Goal: Information Seeking & Learning: Learn about a topic

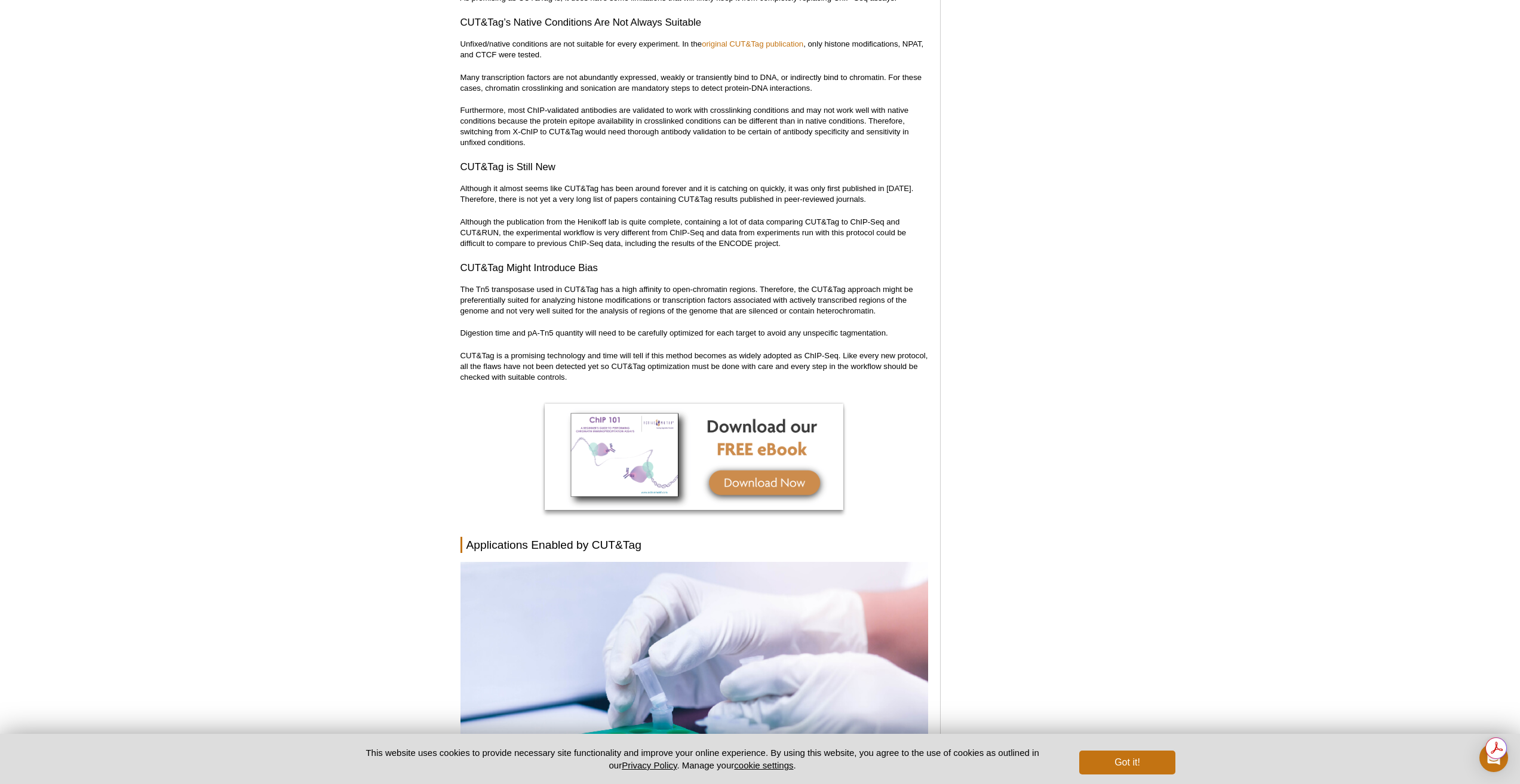
scroll to position [3881, 0]
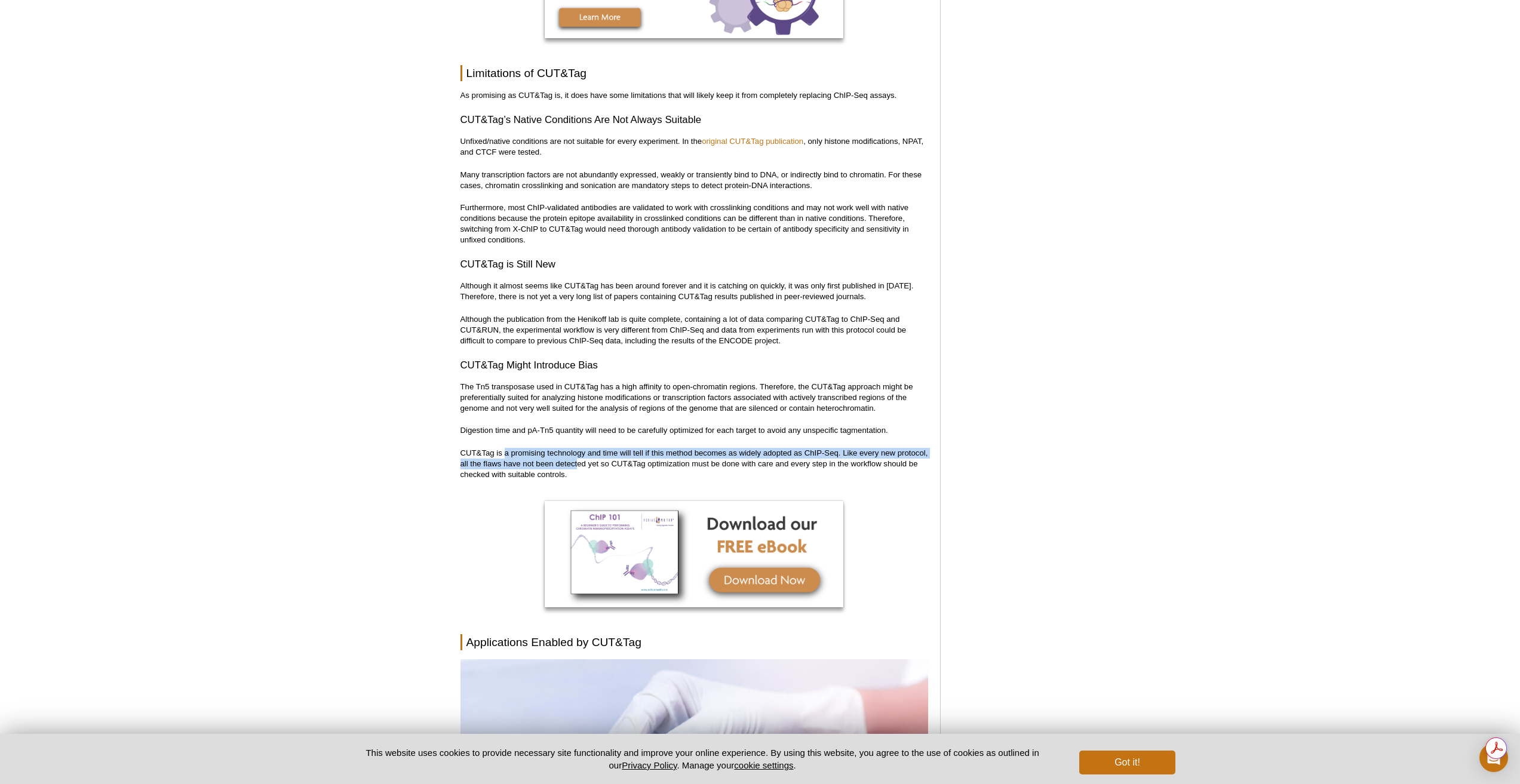
drag, startPoint x: 610, startPoint y: 447, endPoint x: 508, endPoint y: 428, distance: 103.8
click at [508, 448] on p "CUT&Tag is a promising technology and time will tell if this method becomes as …" at bounding box center [694, 464] width 468 height 32
drag, startPoint x: 606, startPoint y: 454, endPoint x: 442, endPoint y: 429, distance: 165.9
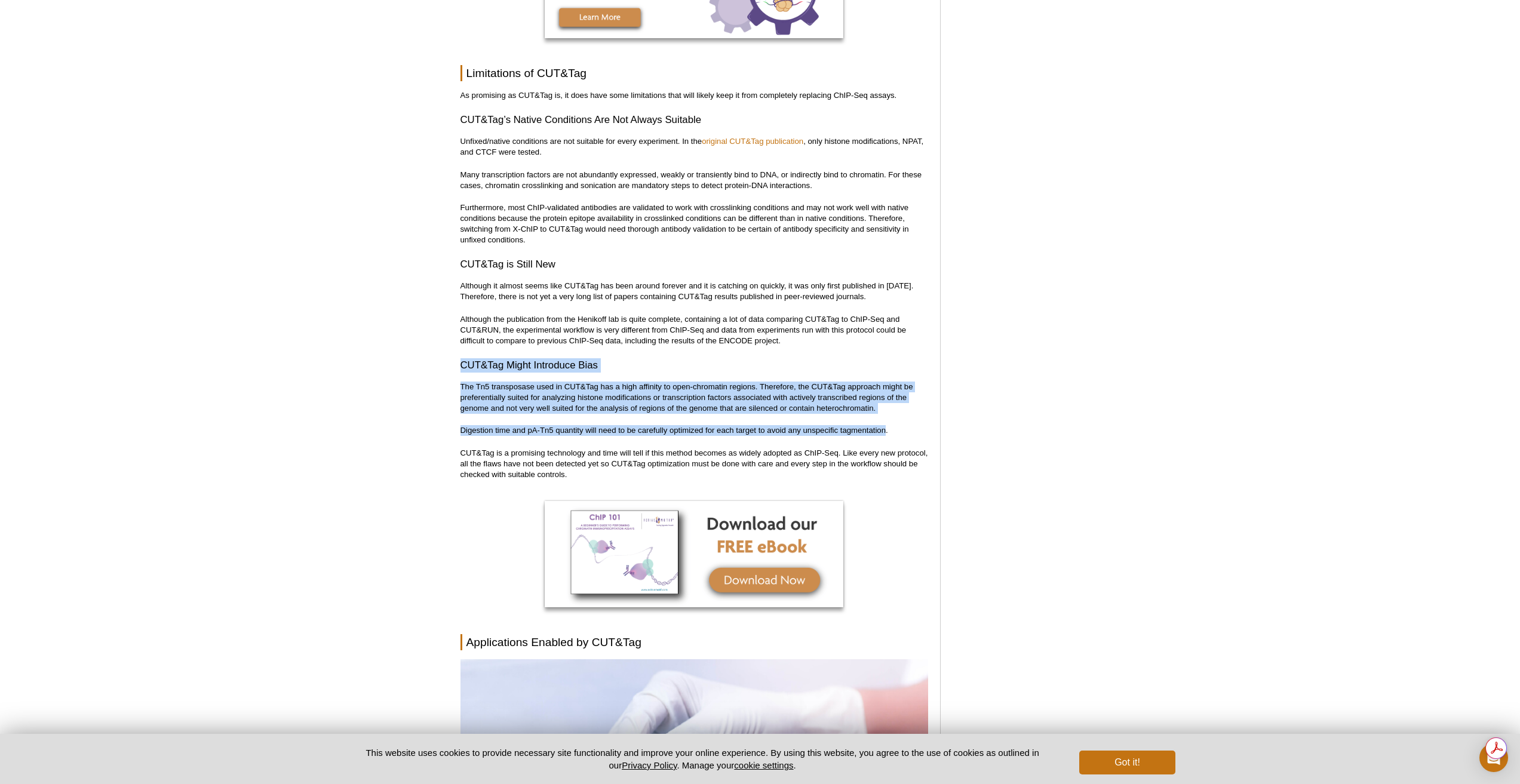
drag, startPoint x: 887, startPoint y: 405, endPoint x: 458, endPoint y: 340, distance: 433.9
copy div "CUT&Tag Might Introduce Bias The Tn5 transposase used in CUT&Tag has a high aff…"
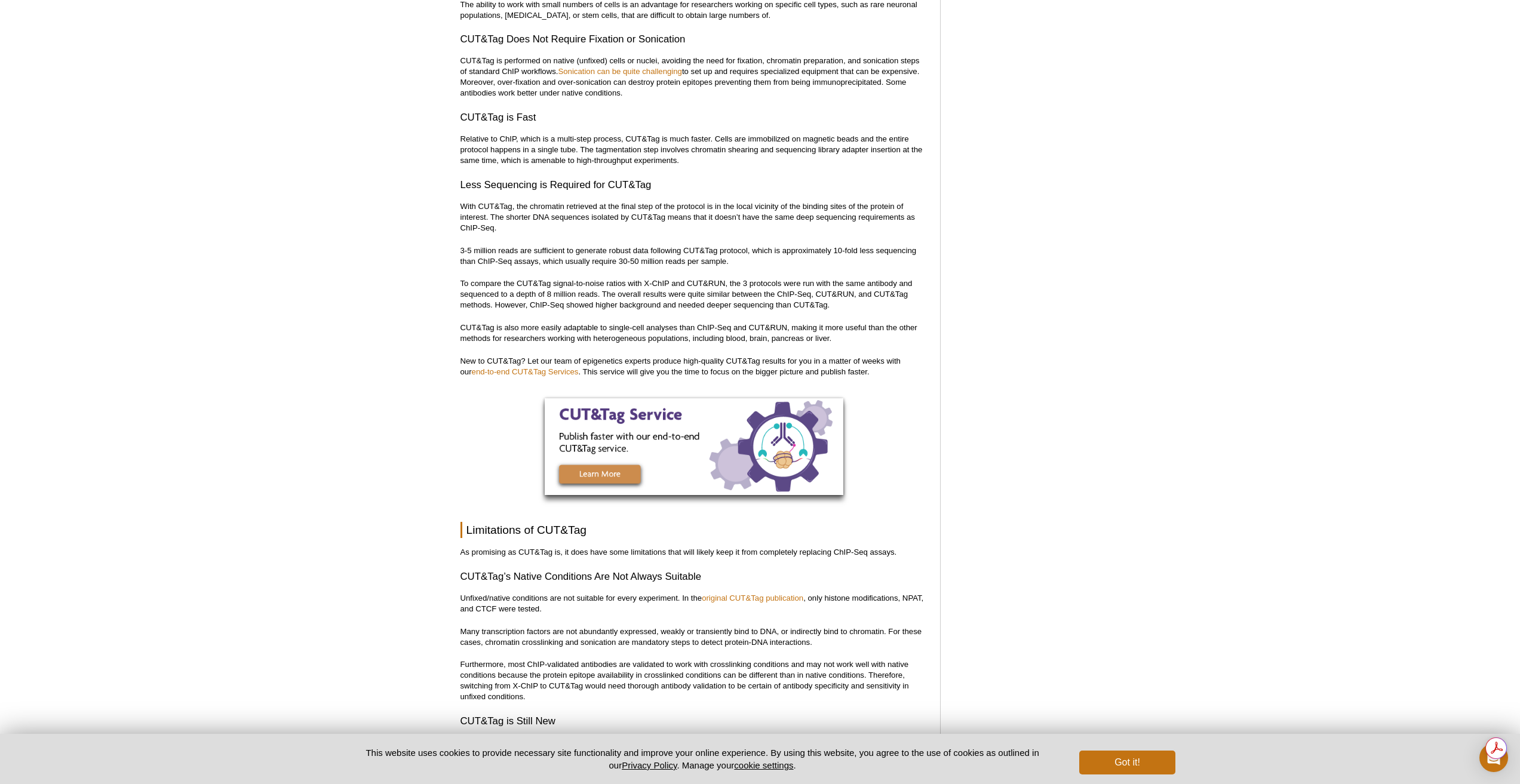
scroll to position [3403, 0]
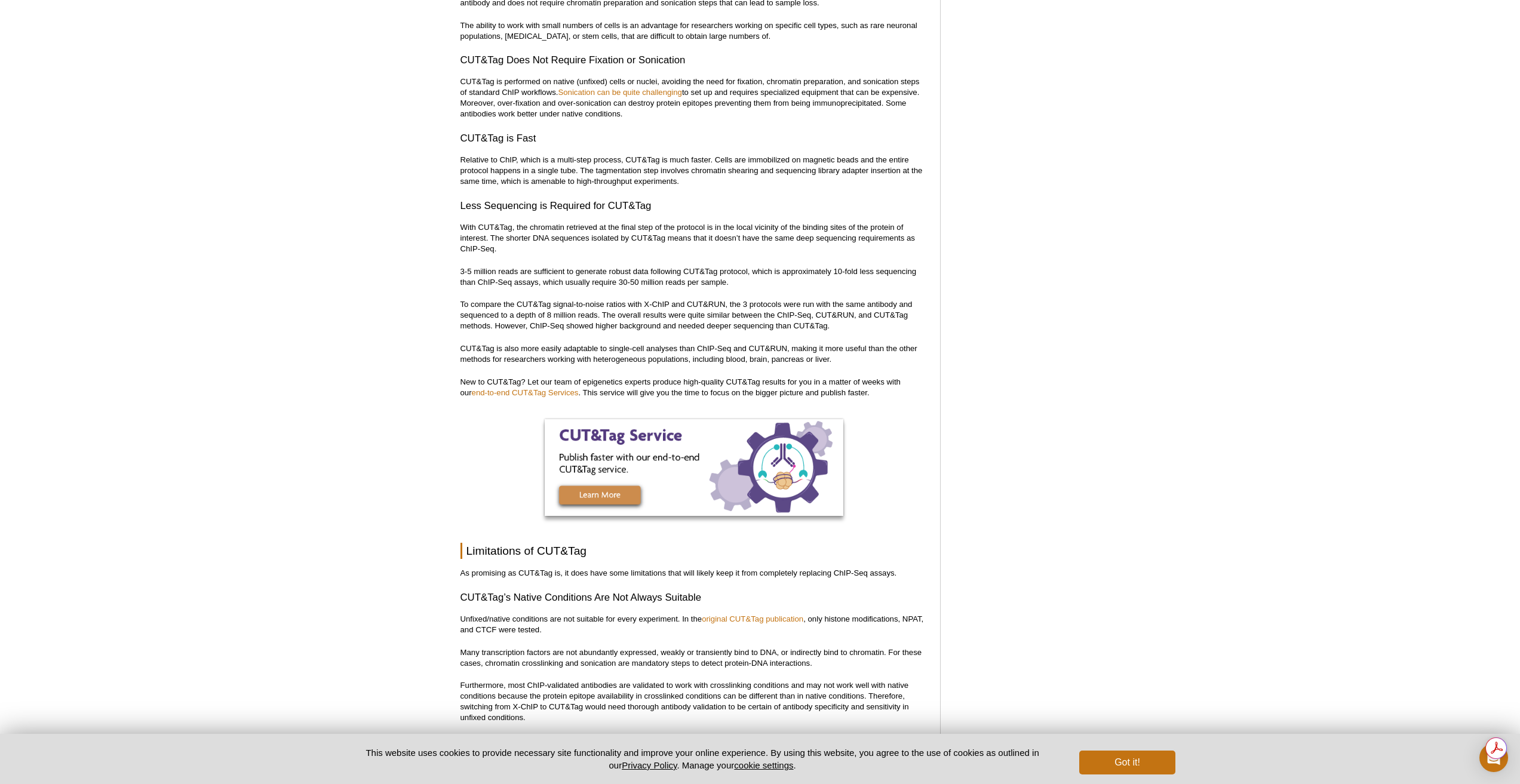
click at [461, 267] on p "3-5 million reads are sufficient to generate robust data following CUT&Tag prot…" at bounding box center [694, 277] width 468 height 21
drag, startPoint x: 461, startPoint y: 248, endPoint x: 736, endPoint y: 257, distance: 275.1
click at [736, 267] on p "3-5 million reads are sufficient to generate robust data following CUT&Tag prot…" at bounding box center [694, 277] width 468 height 21
copy p "3-5 million reads are sufficient to generate robust data following CUT&Tag prot…"
click at [697, 199] on h3 "Less Sequencing is Required for CUT&Tag" at bounding box center [694, 205] width 468 height 14
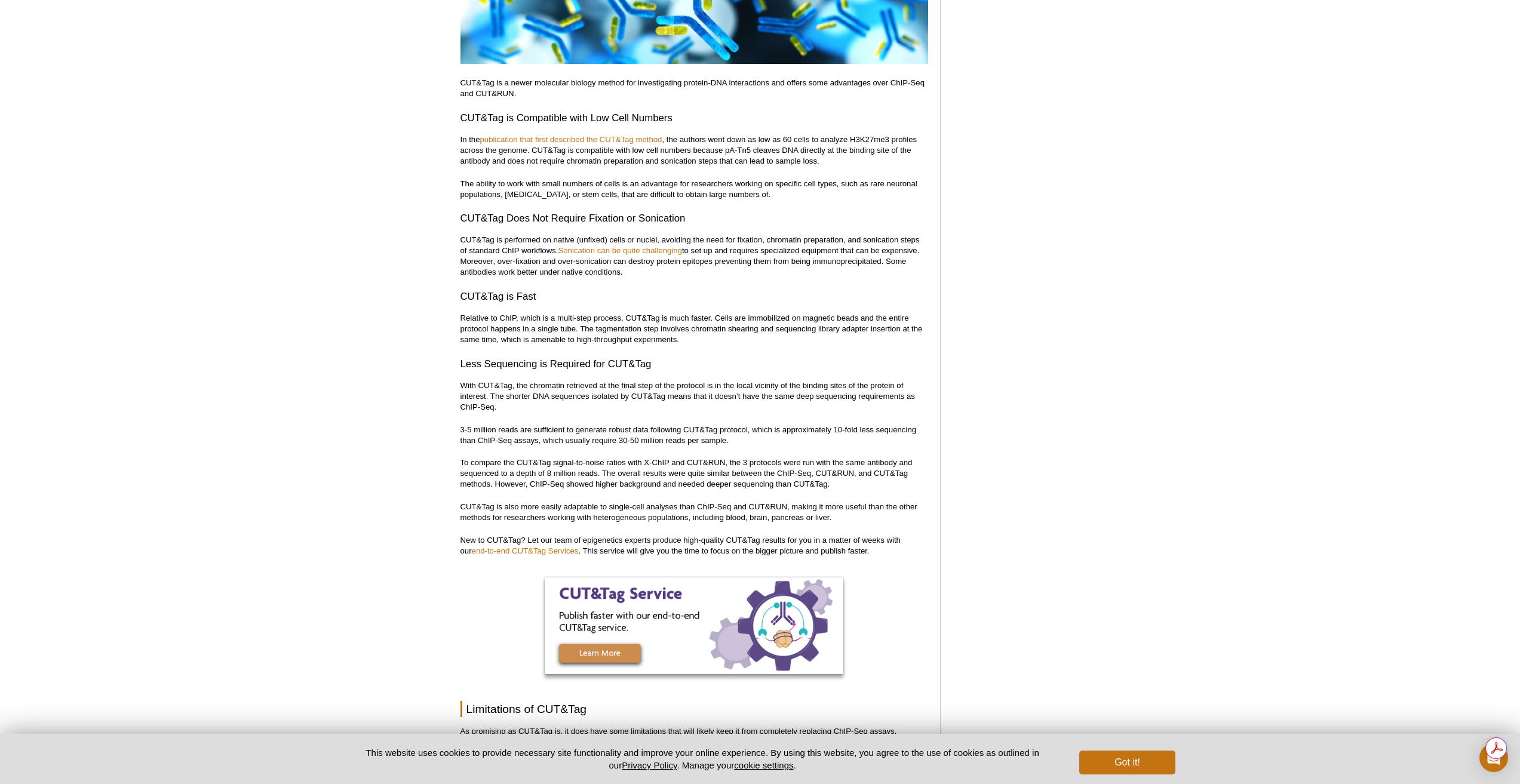
scroll to position [3224, 0]
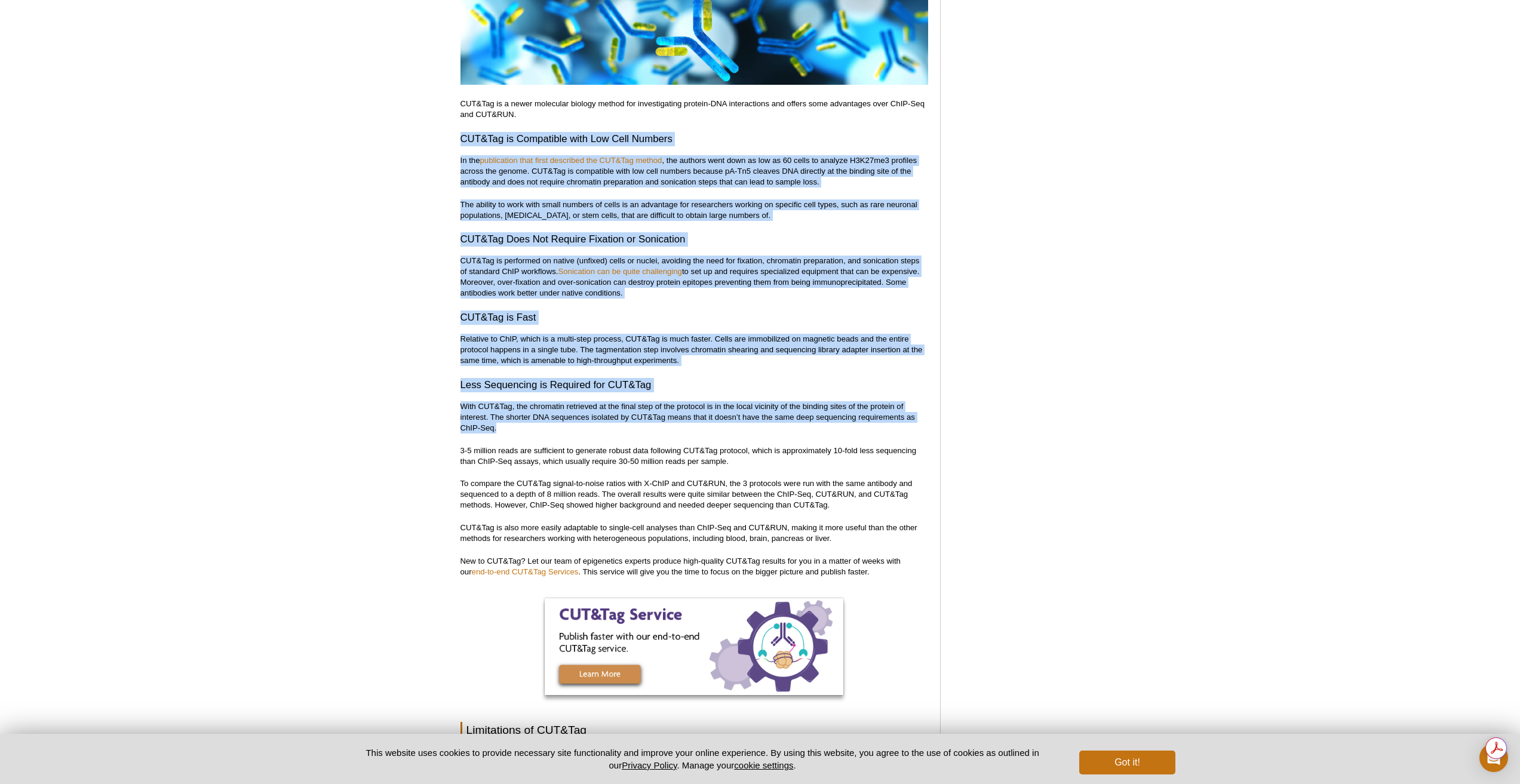
drag, startPoint x: 461, startPoint y: 116, endPoint x: 613, endPoint y: 365, distance: 291.7
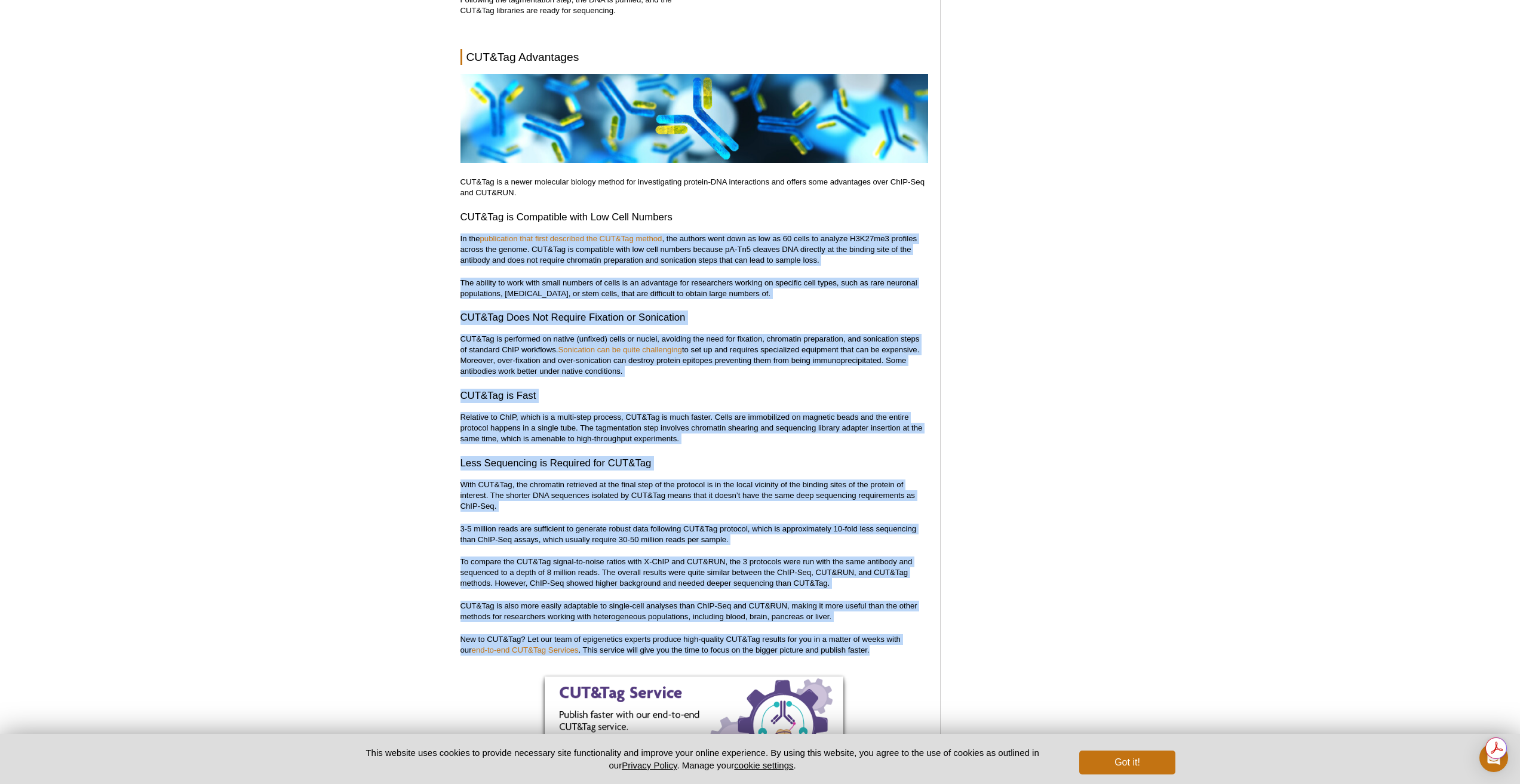
scroll to position [3147, 0]
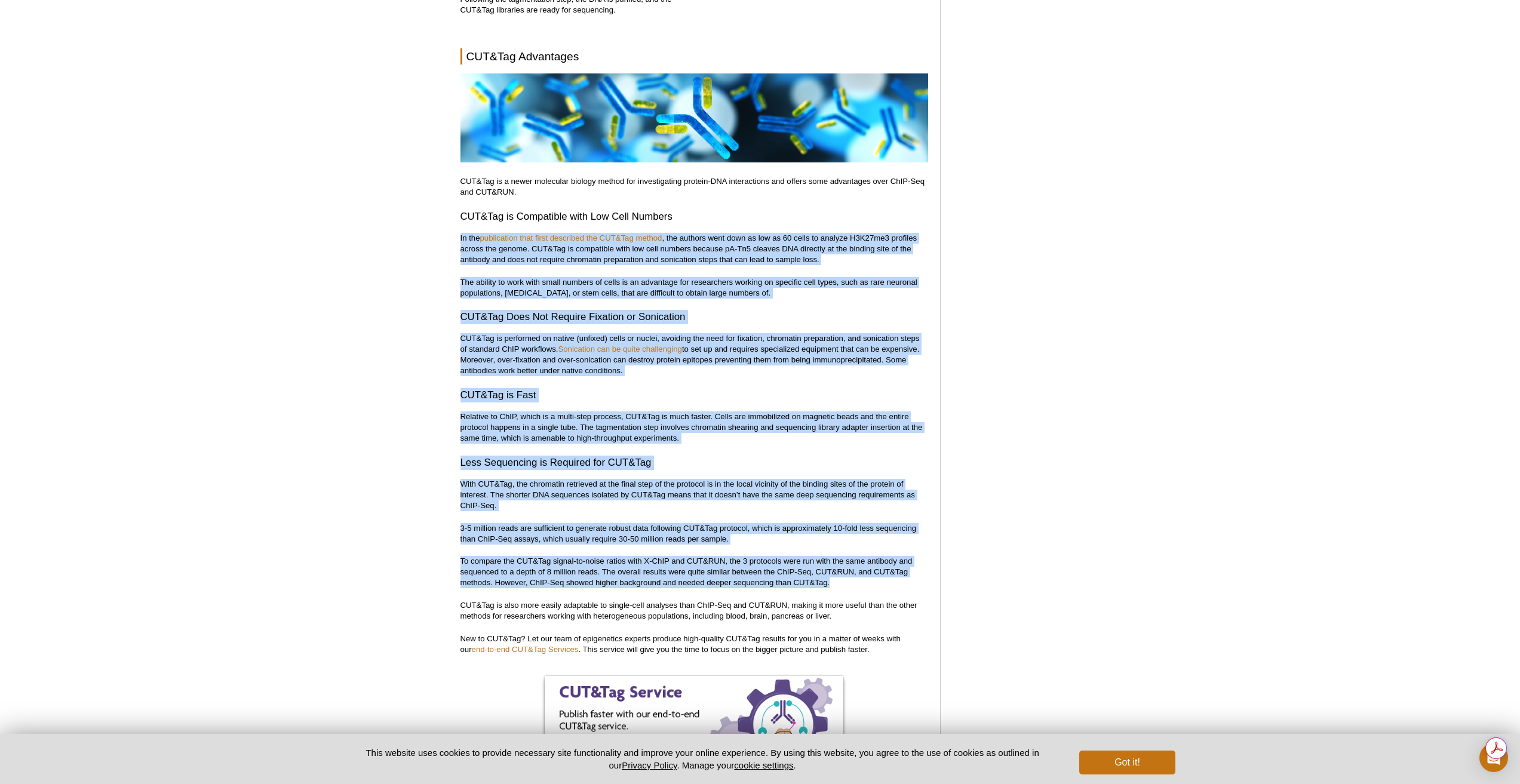
drag, startPoint x: 457, startPoint y: 325, endPoint x: 839, endPoint y: 559, distance: 448.0
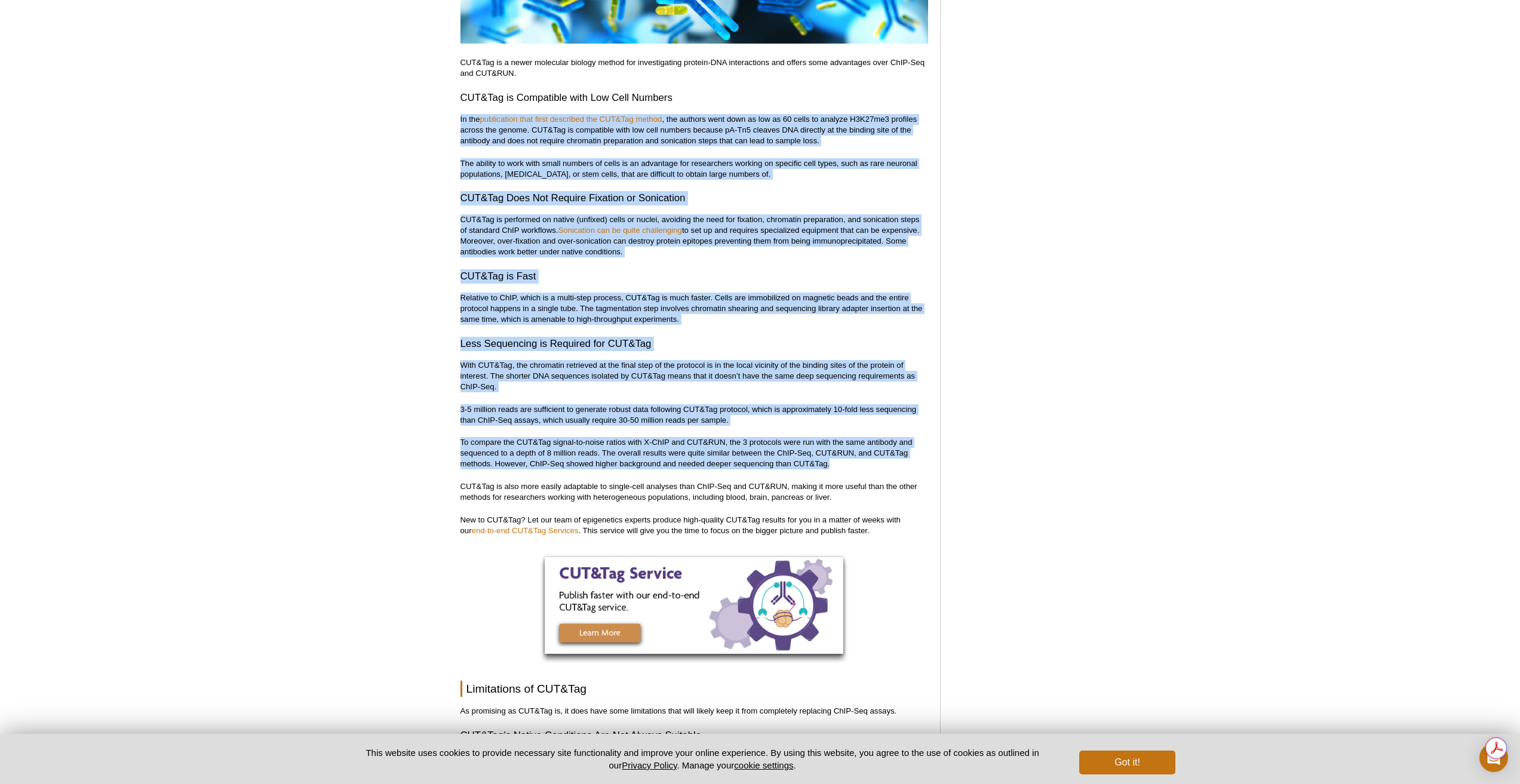
scroll to position [3386, 0]
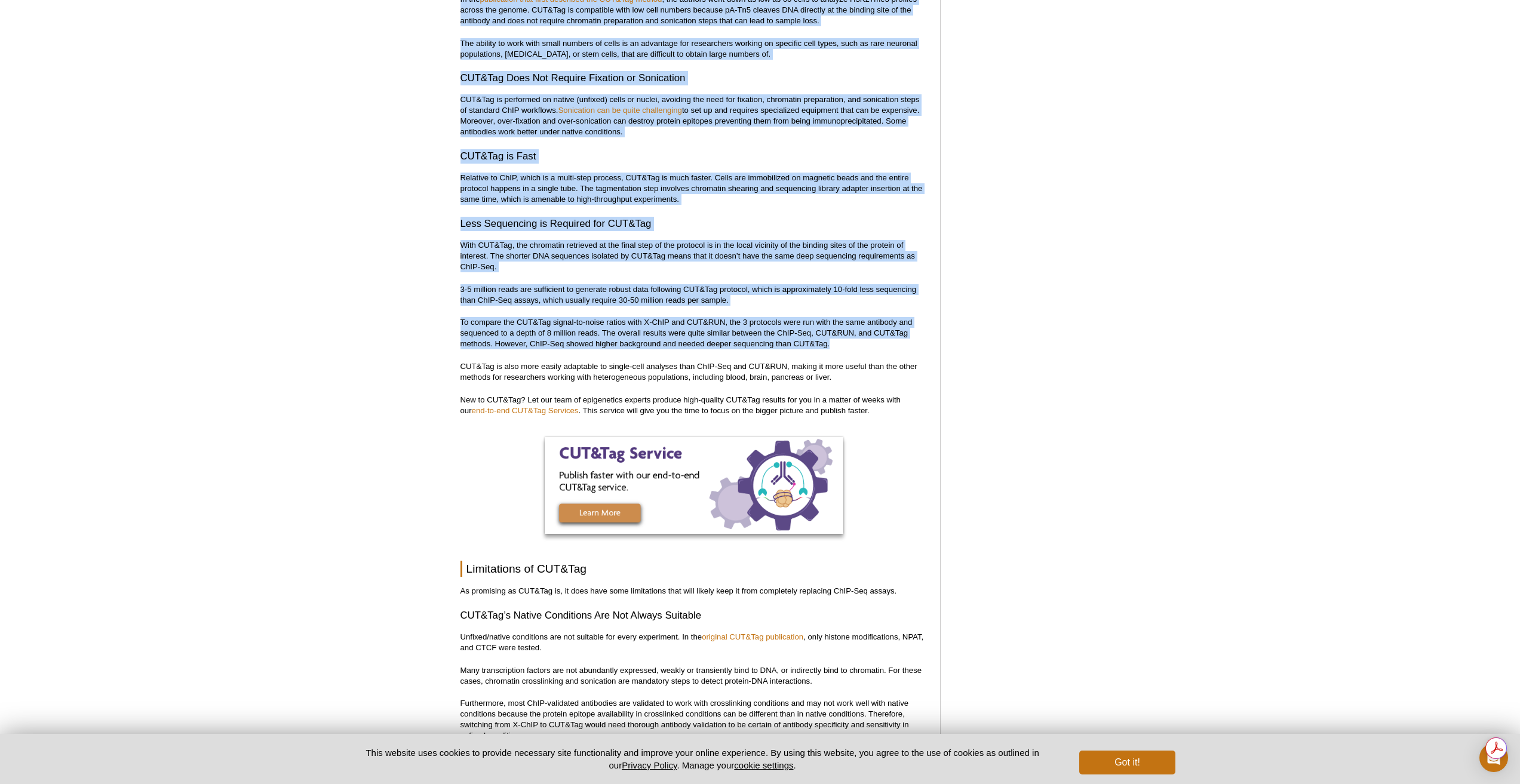
copy div "In the publication that first described the CUT&Tag method , the authors went d…"
click at [867, 325] on p "To compare the CUT&Tag signal-to-noise ratios with X-ChIP and CUT&RUN, the 3 pr…" at bounding box center [694, 333] width 468 height 32
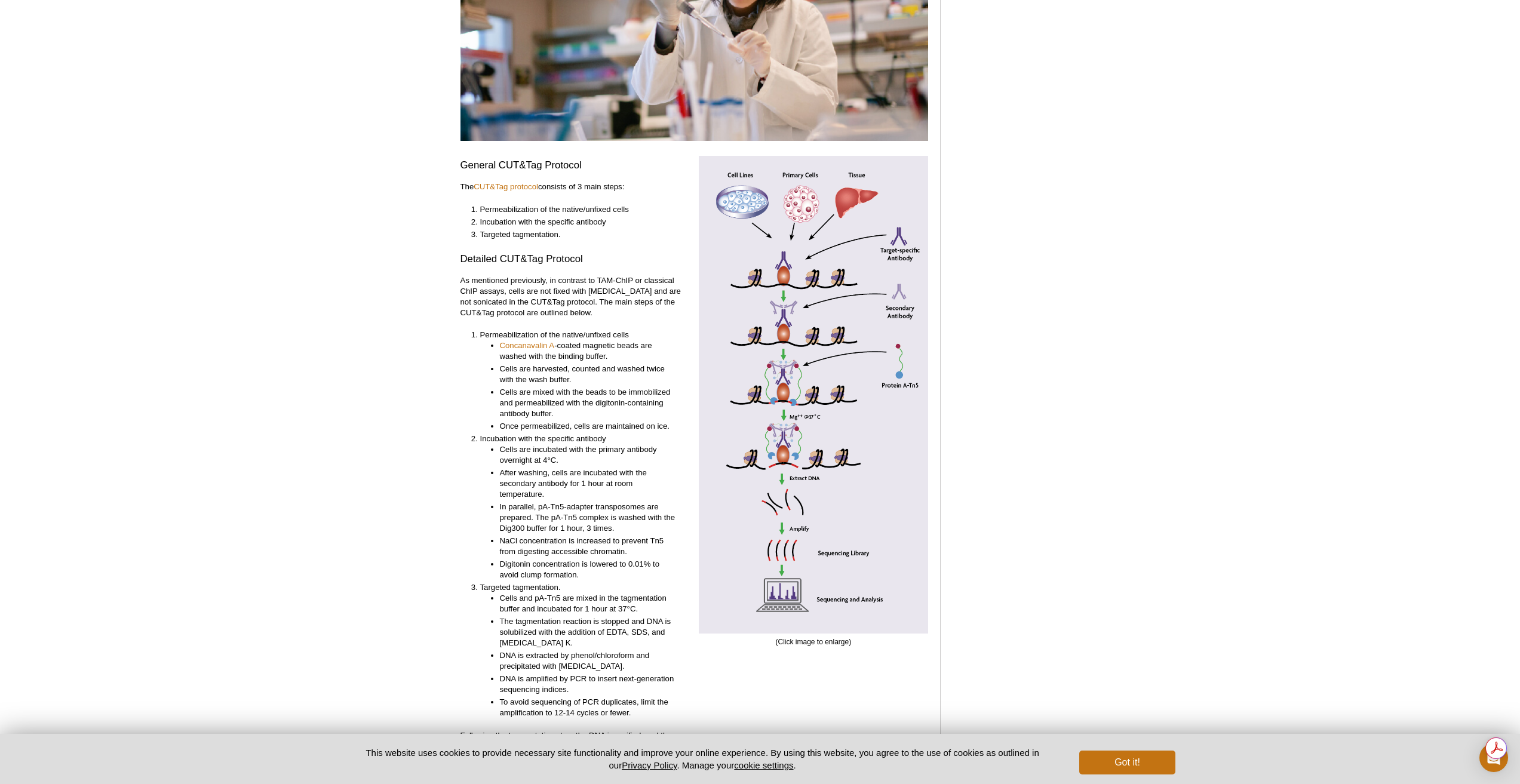
scroll to position [2278, 0]
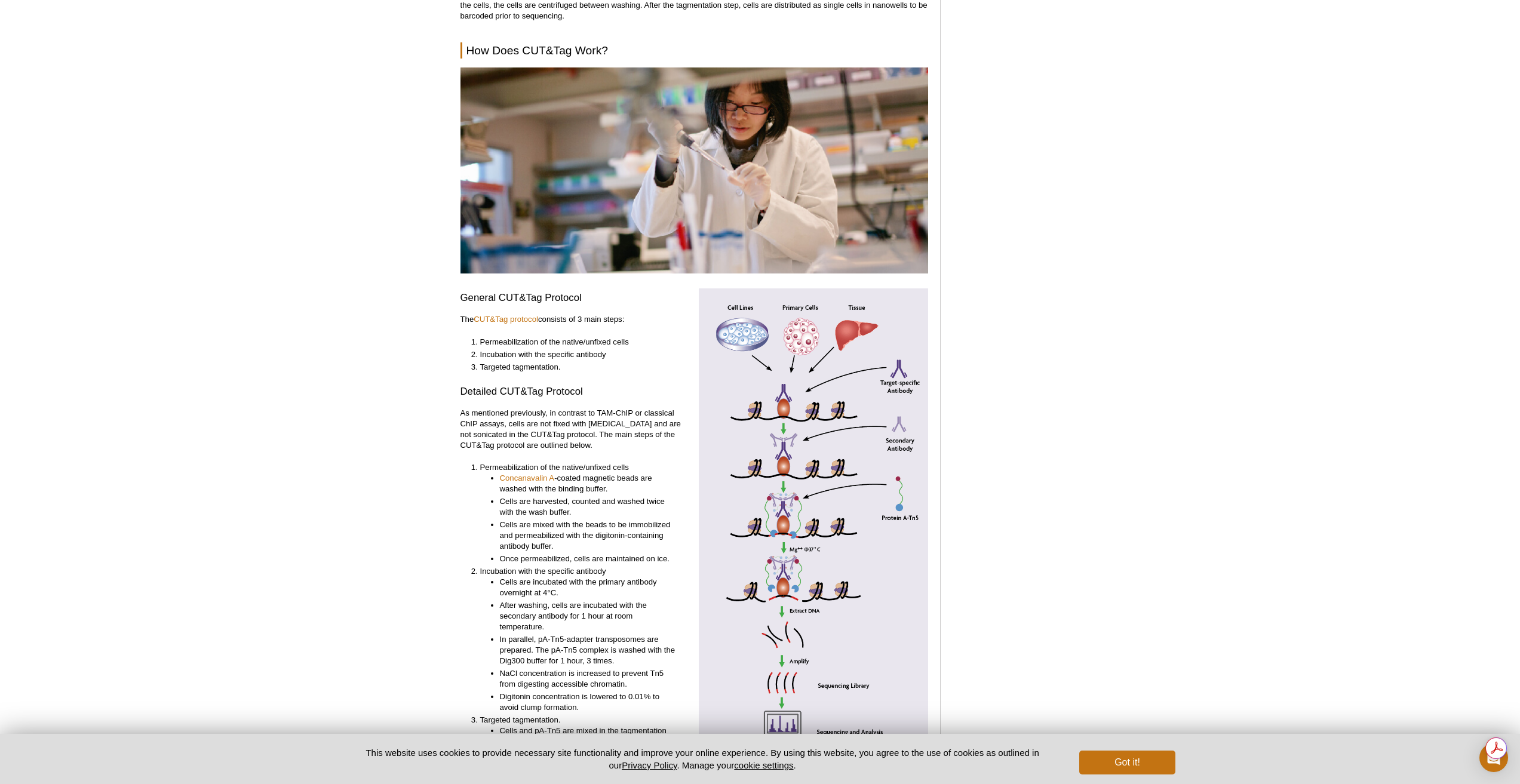
drag, startPoint x: 463, startPoint y: 538, endPoint x: 618, endPoint y: 585, distance: 162.0
click at [618, 600] on li "After washing, cells are incubated with the secondary antibody for 1 hour at ro…" at bounding box center [589, 616] width 178 height 32
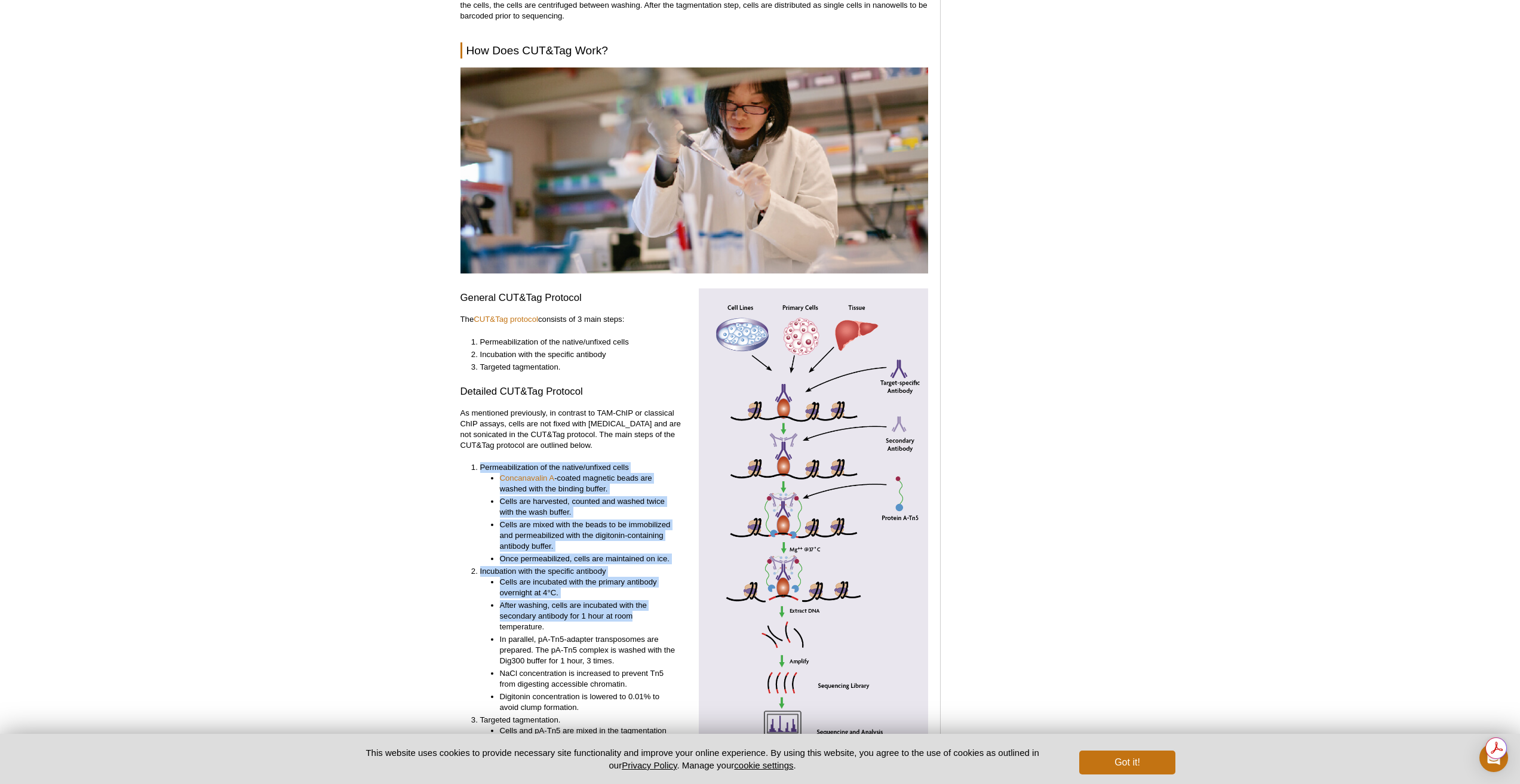
drag, startPoint x: 618, startPoint y: 582, endPoint x: 471, endPoint y: 442, distance: 203.0
click at [471, 462] on ol "Permeabilization of the native/unfixed cells Concanavalin A -coated magnetic be…" at bounding box center [569, 656] width 218 height 389
copy ol "Permeabilization of the native/unfixed cells Concanavalin A -coated magnetic be…"
